Goal: Task Accomplishment & Management: Complete application form

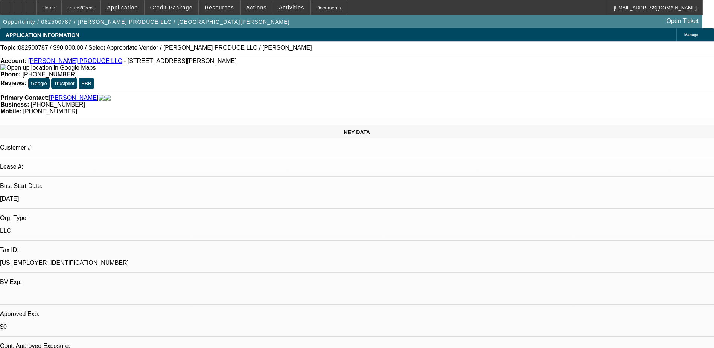
select select "0"
select select "2"
select select "0.1"
select select "4"
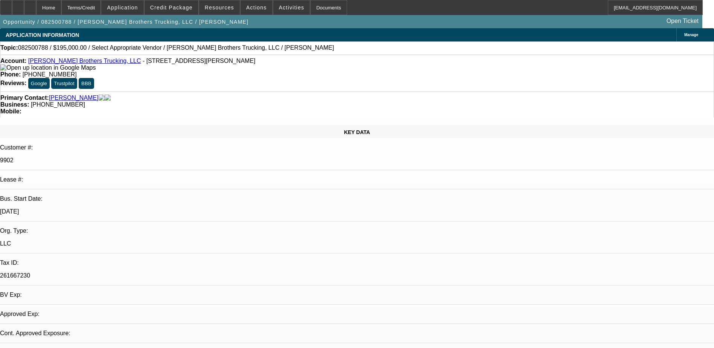
select select "0"
select select "2"
select select "0.1"
select select "1"
select select "2"
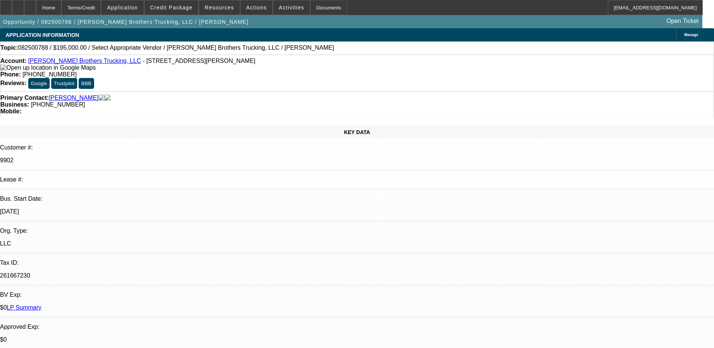
select select "4"
select select "0"
select select "2"
select select "0.1"
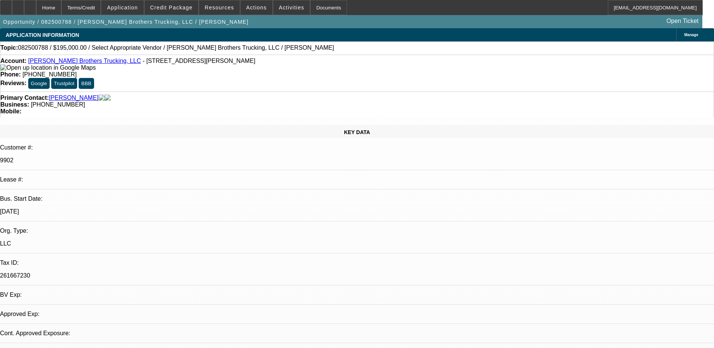
select select "4"
select select "0"
select select "2"
select select "0"
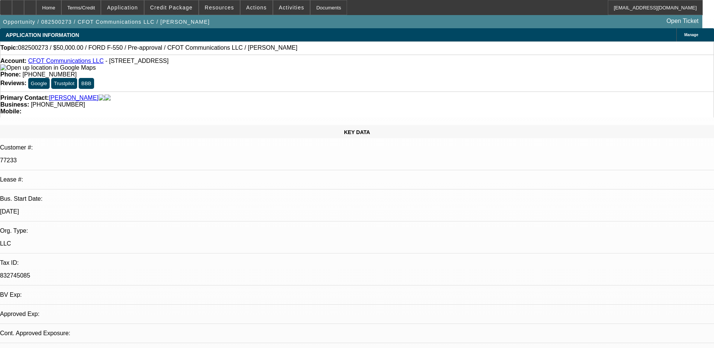
select select "2"
select select "0"
select select "1"
select select "2"
select select "6"
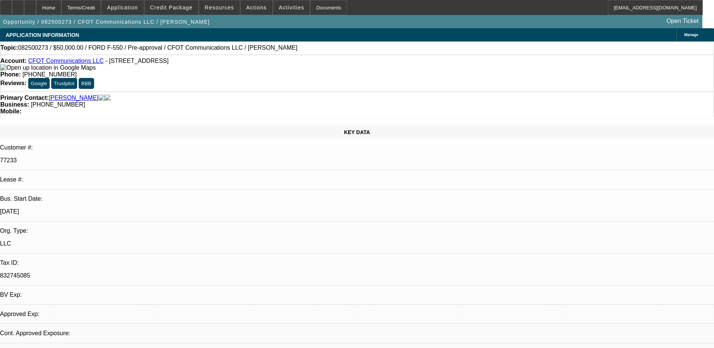
select select "1"
select select "2"
select select "6"
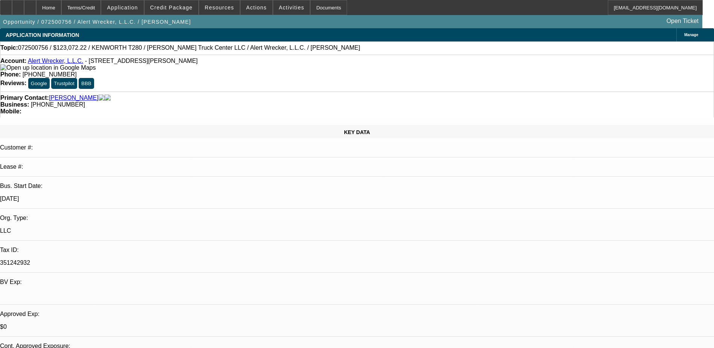
select select "0"
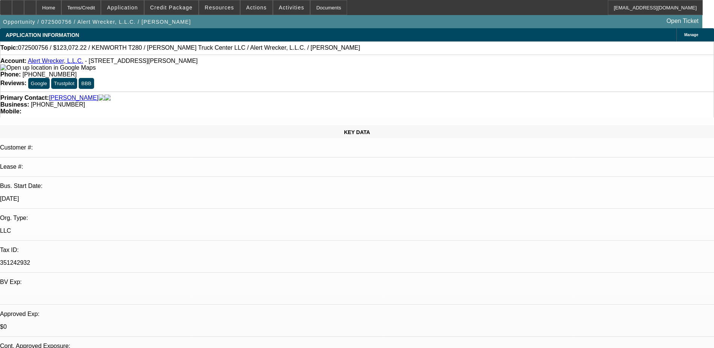
select select "0"
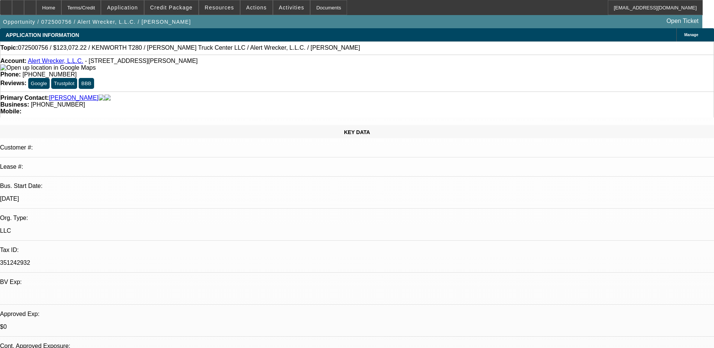
select select "0"
select select "1"
select select "2"
select select "6"
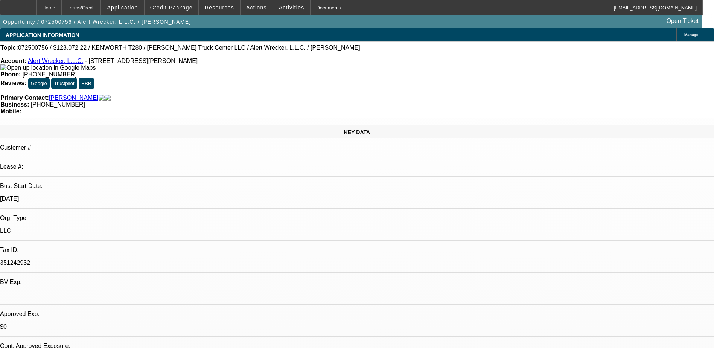
select select "1"
select select "2"
select select "6"
select select "1"
select select "2"
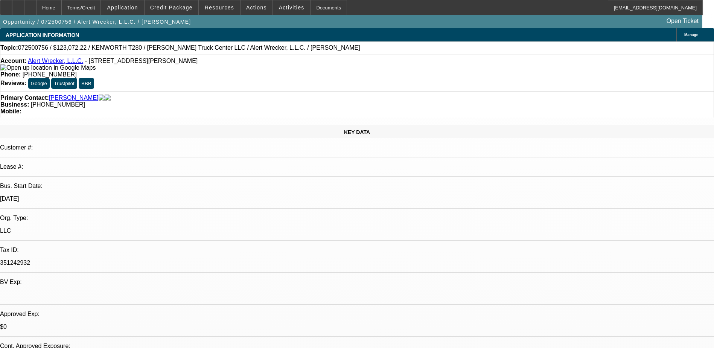
select select "6"
select select "1"
select select "2"
select select "6"
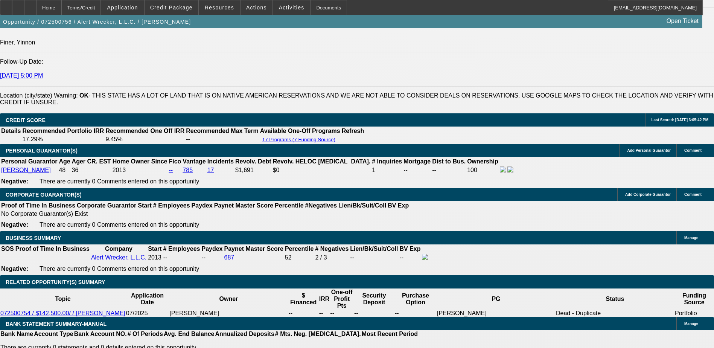
scroll to position [1091, 0]
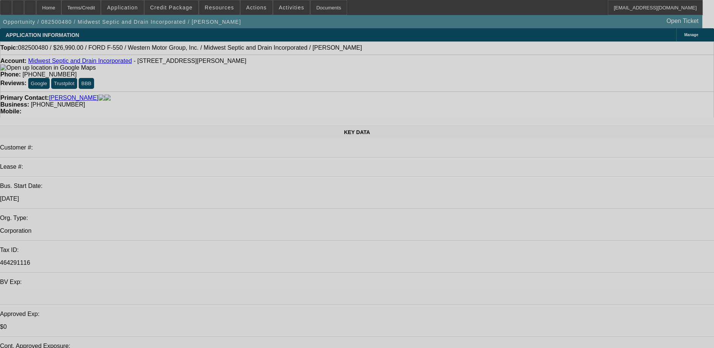
select select "0"
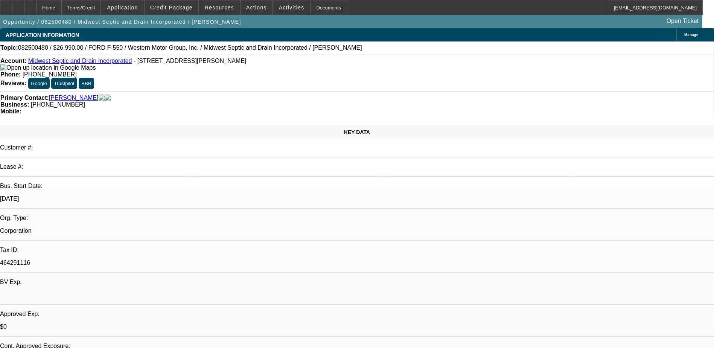
select select "0"
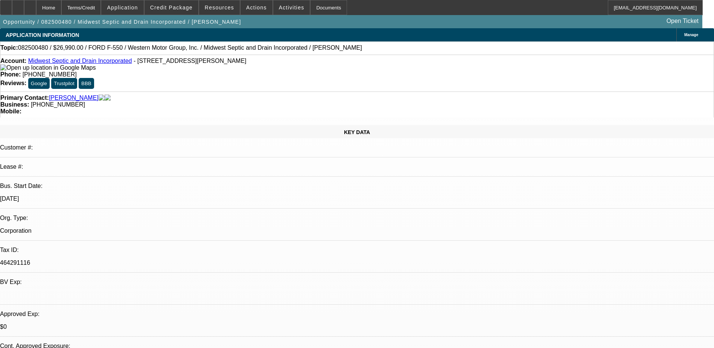
select select "0"
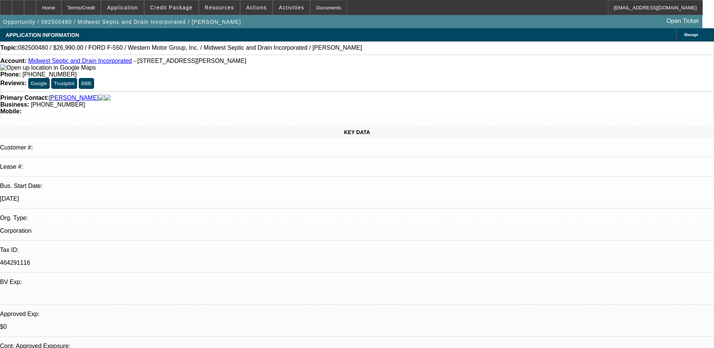
select select "0"
select select "1"
select select "6"
select select "1"
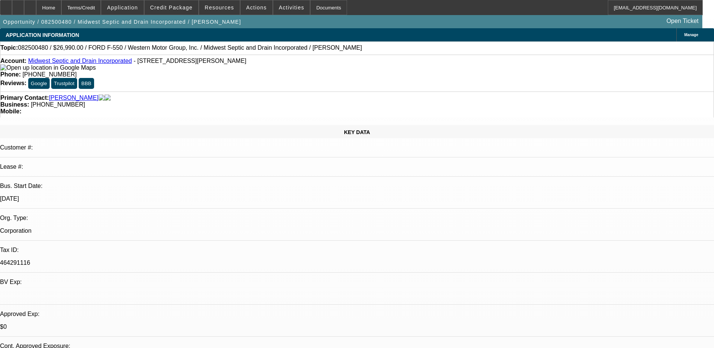
select select "1"
select select "6"
select select "1"
select select "6"
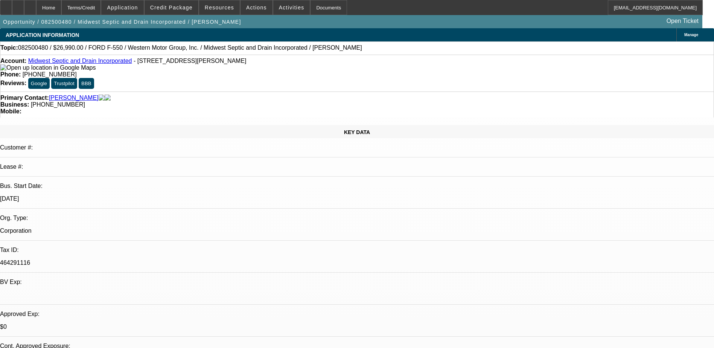
select select "1"
select select "6"
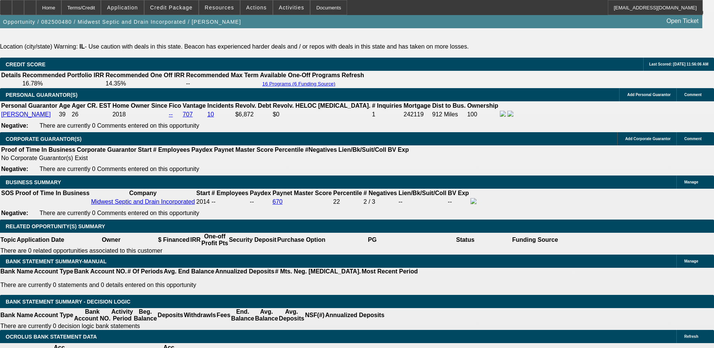
scroll to position [1279, 0]
